Goal: Task Accomplishment & Management: Complete application form

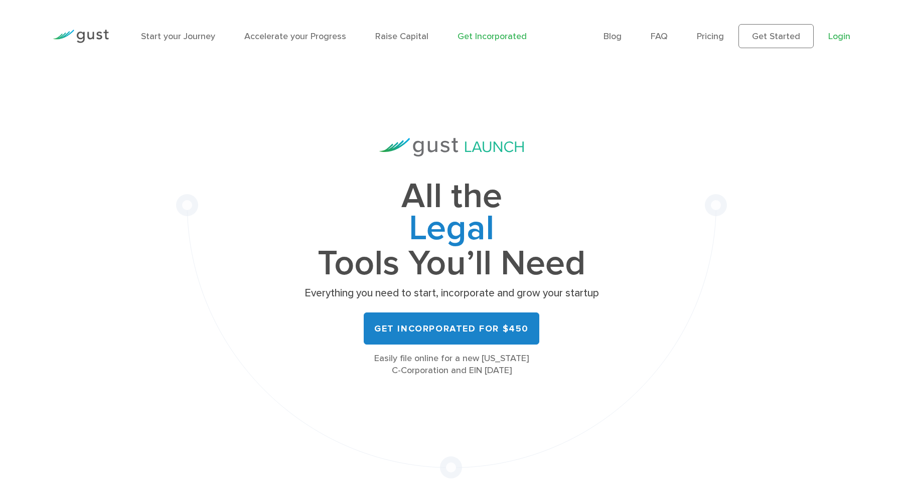
click at [836, 34] on link "Login" at bounding box center [840, 36] width 22 height 11
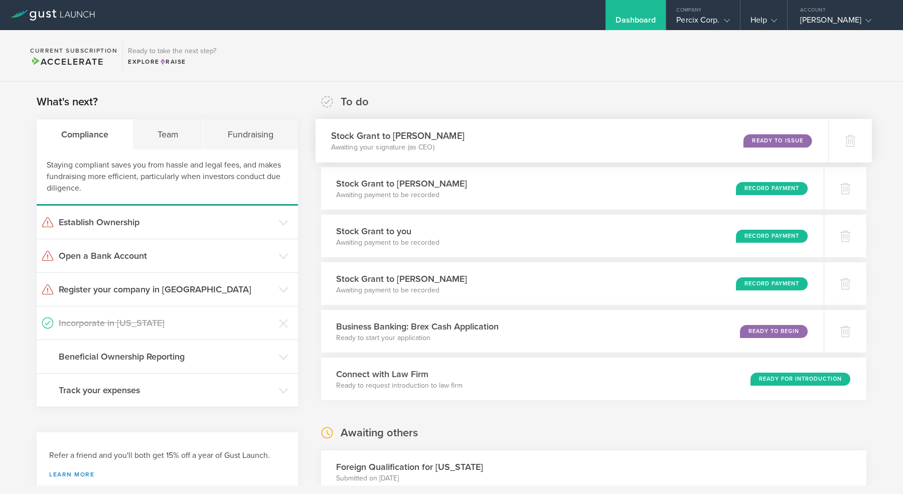
click at [766, 145] on div "Ready to Issue" at bounding box center [778, 141] width 68 height 14
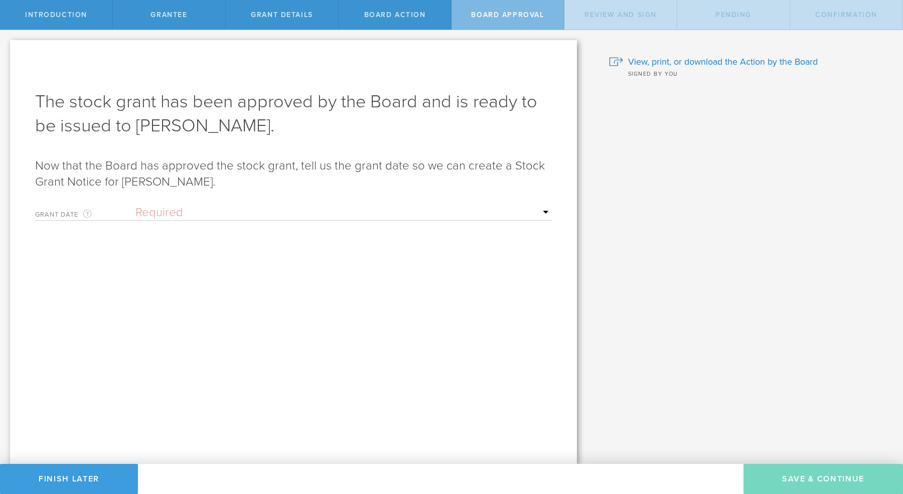
click at [162, 208] on select "Required Upon grantee's signature A specific date" at bounding box center [344, 212] width 417 height 15
select select "setByFounder"
click at [136, 205] on select "Required Upon grantee's signature A specific date" at bounding box center [344, 212] width 417 height 15
click at [149, 246] on input "text" at bounding box center [344, 247] width 417 height 15
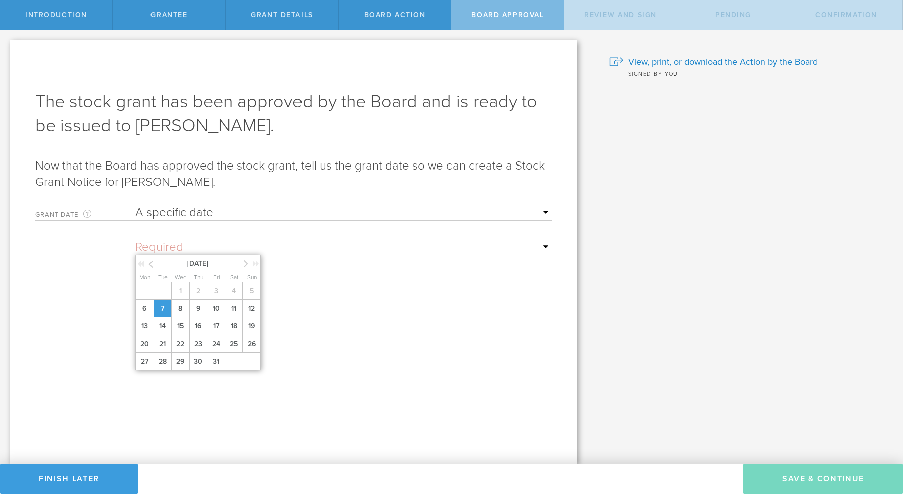
click at [161, 309] on span "7" at bounding box center [163, 309] width 18 height 18
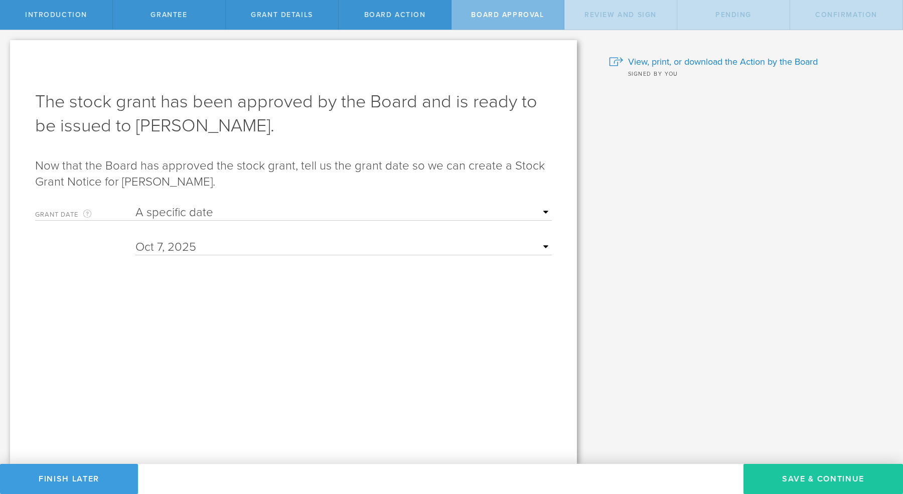
click at [780, 483] on button "Save & Continue" at bounding box center [824, 479] width 160 height 30
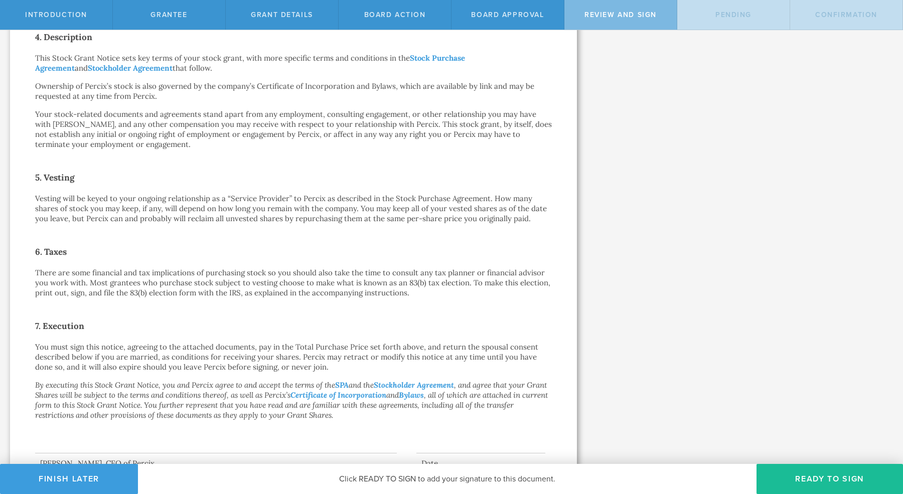
scroll to position [555, 0]
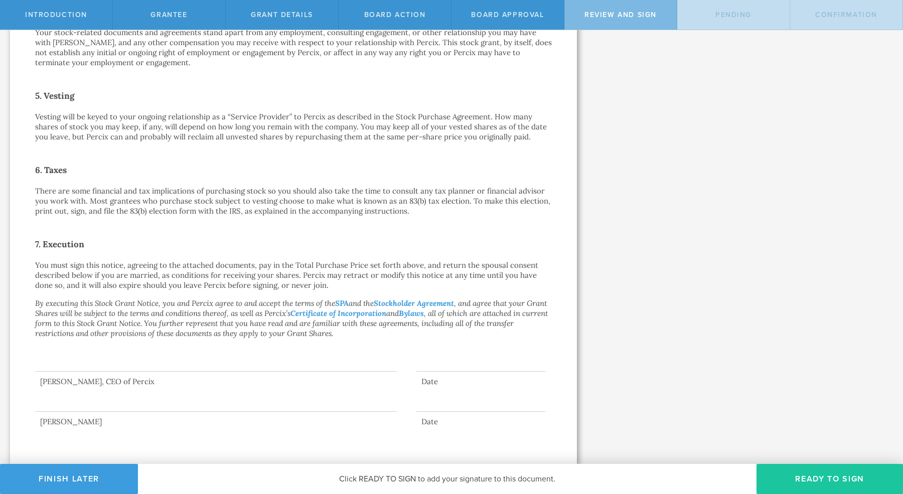
click at [813, 481] on button "Ready to Sign" at bounding box center [830, 479] width 147 height 30
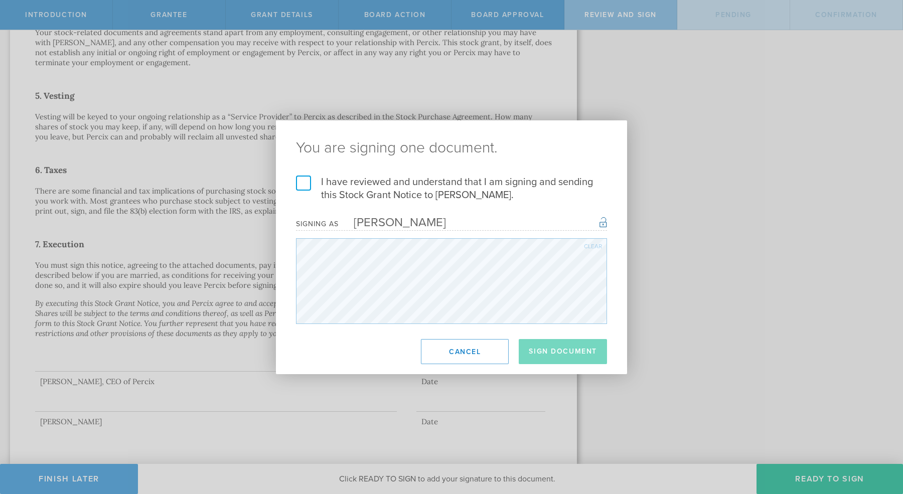
click at [303, 187] on label "I have reviewed and understand that I am signing and sending this Stock Grant N…" at bounding box center [451, 189] width 311 height 26
click at [0, 0] on input "I have reviewed and understand that I am signing and sending this Stock Grant N…" at bounding box center [0, 0] width 0 height 0
click at [548, 353] on button "Sign Document" at bounding box center [563, 351] width 88 height 25
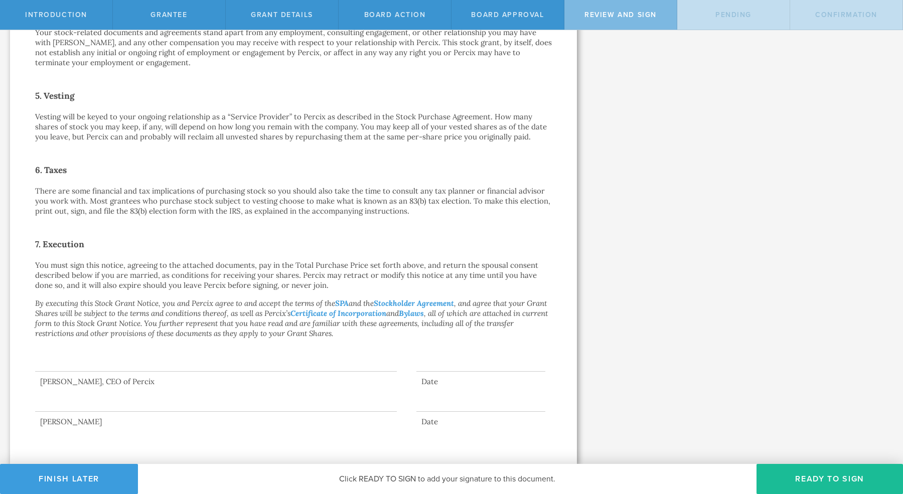
scroll to position [0, 0]
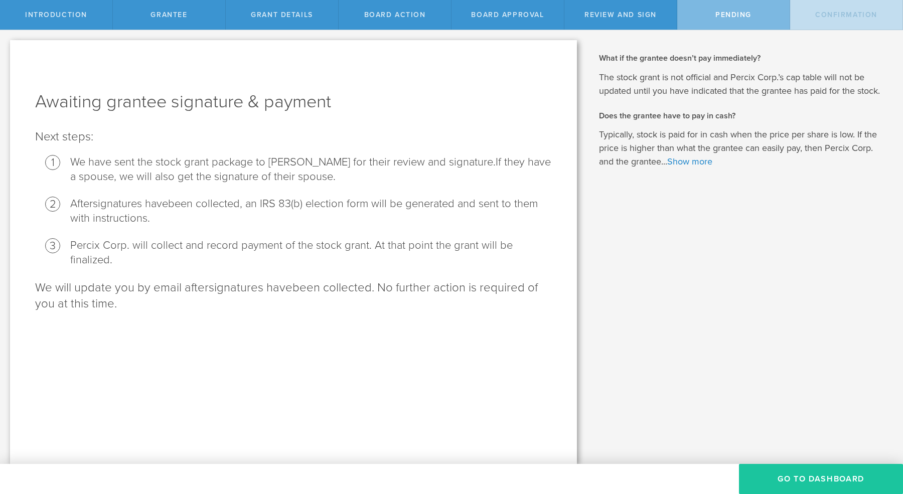
click at [811, 480] on button "Go To Dashboard" at bounding box center [821, 479] width 164 height 30
